Goal: Task Accomplishment & Management: Manage account settings

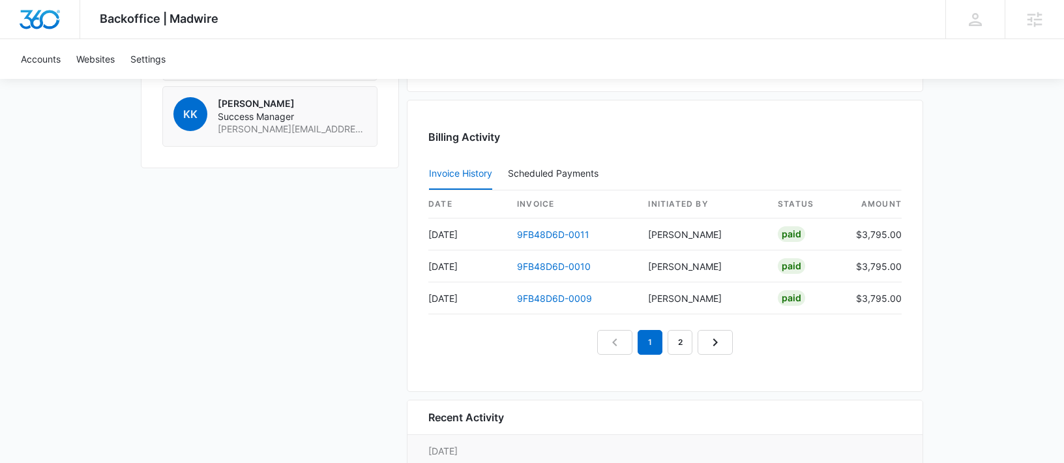
scroll to position [1276, 0]
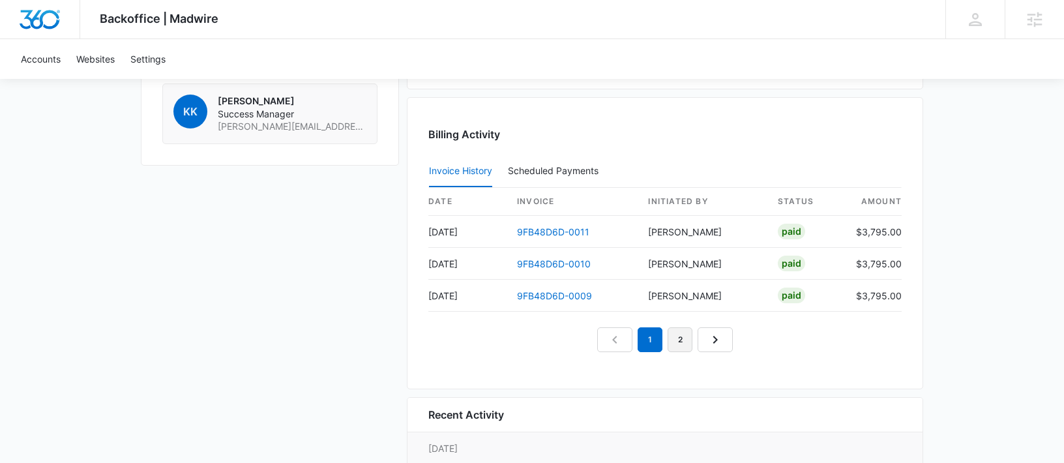
click at [679, 340] on link "2" at bounding box center [680, 339] width 25 height 25
click at [548, 231] on link "9FB48D6D-0008" at bounding box center [554, 231] width 75 height 11
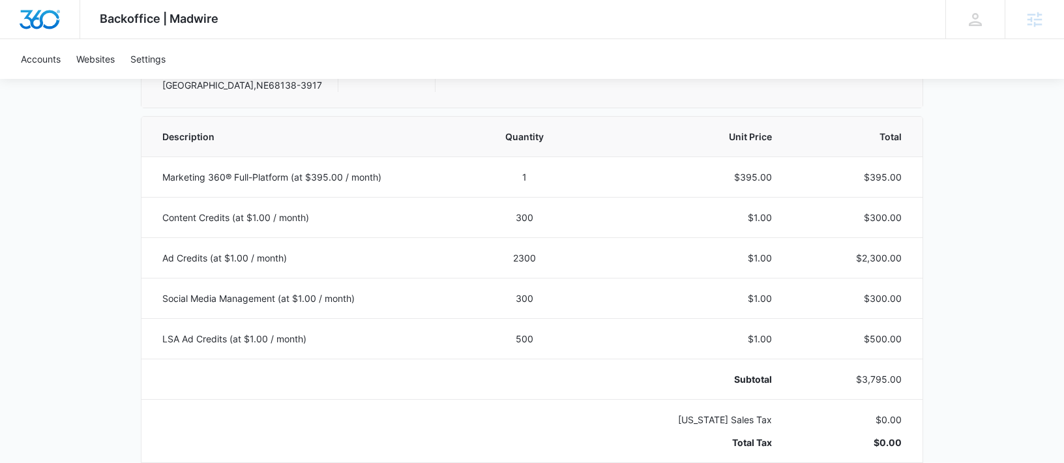
scroll to position [232, 0]
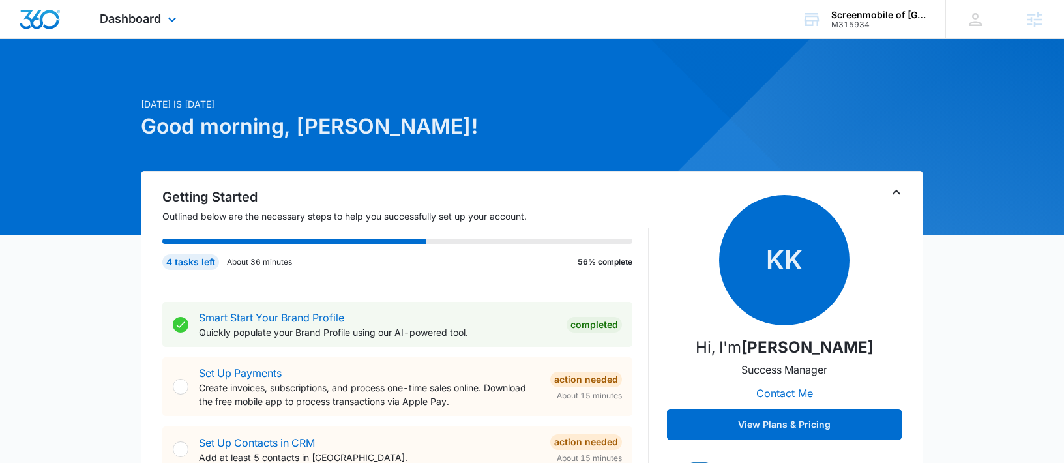
click at [143, 28] on div "Dashboard Apps Reputation Forms CRM Email Social Payments POS Content Ads Intel…" at bounding box center [139, 19] width 119 height 38
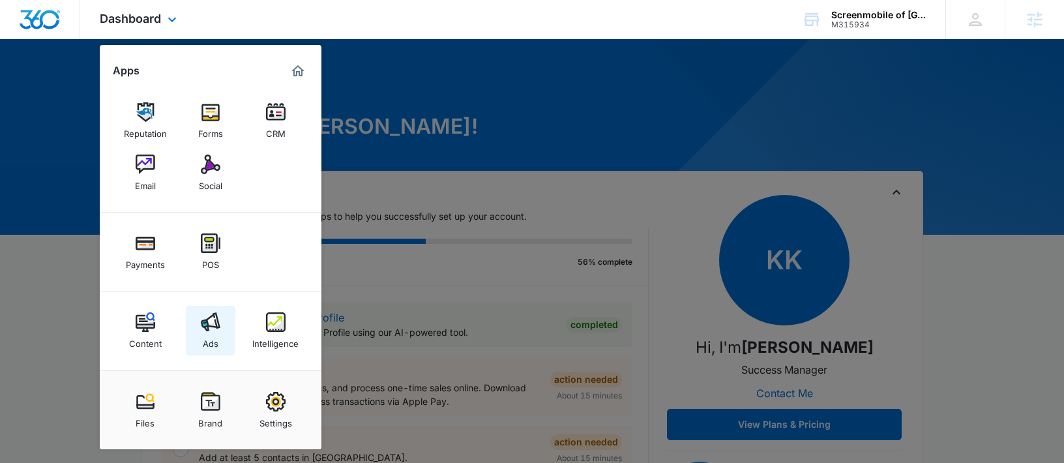
click at [225, 331] on link "Ads" at bounding box center [211, 331] width 50 height 50
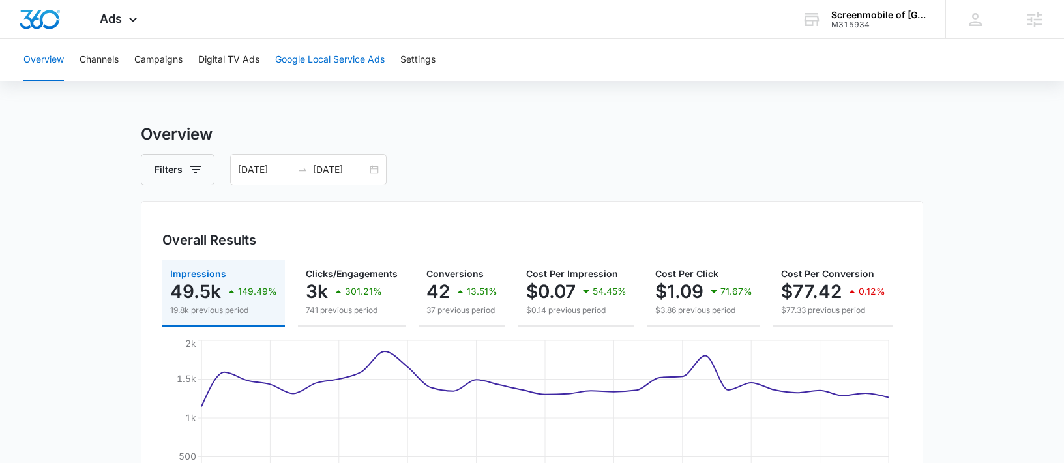
click at [312, 57] on button "Google Local Service Ads" at bounding box center [330, 60] width 110 height 42
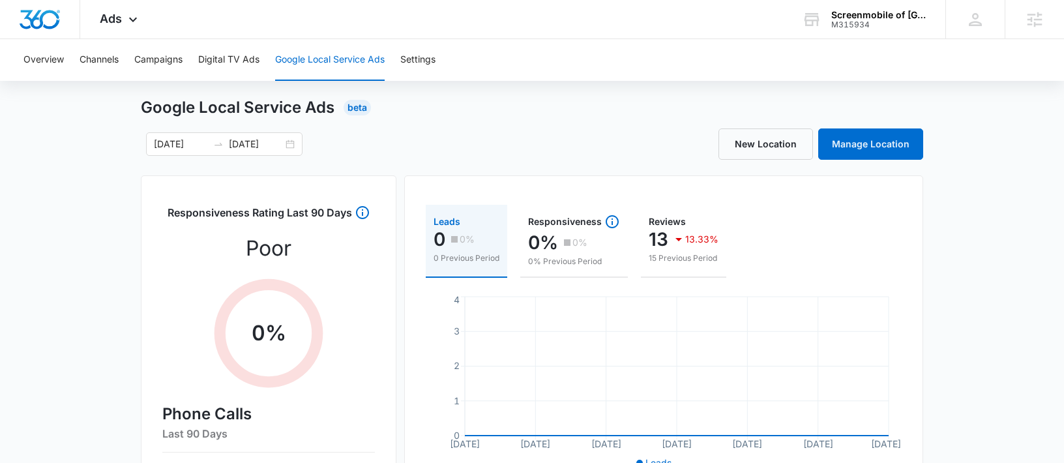
scroll to position [25, 0]
click at [887, 153] on link "Manage Location" at bounding box center [870, 145] width 105 height 31
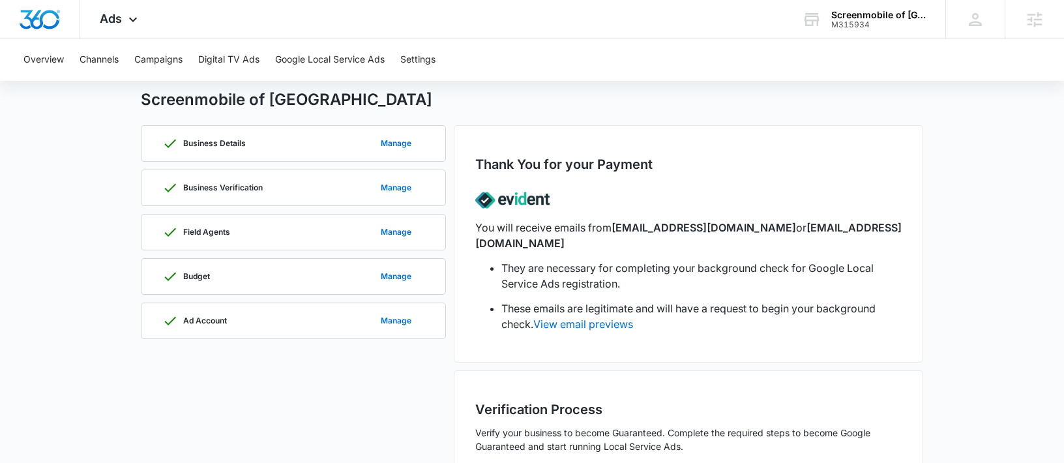
scroll to position [61, 0]
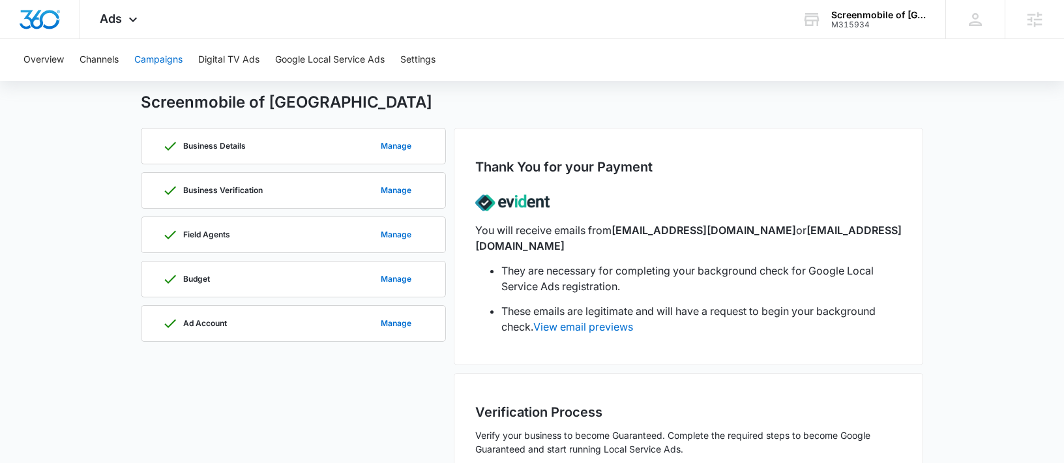
click at [163, 52] on button "Campaigns" at bounding box center [158, 60] width 48 height 42
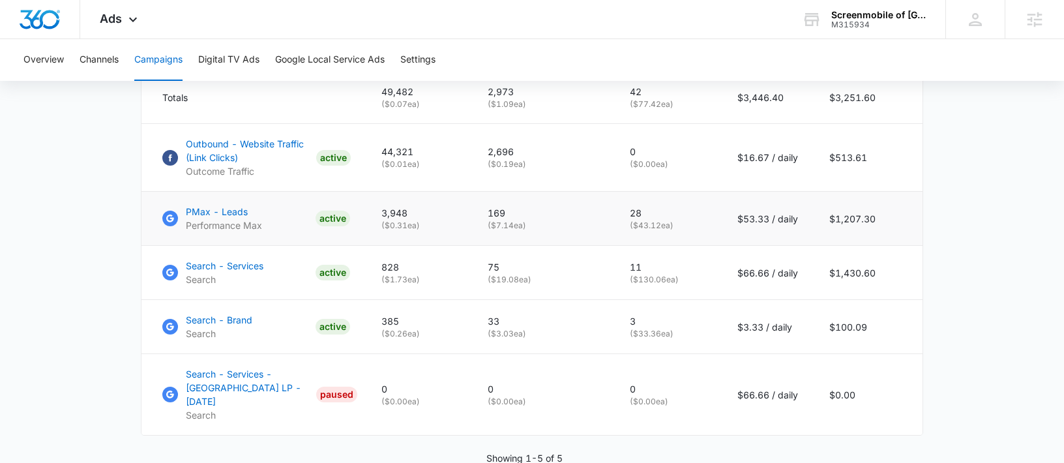
scroll to position [596, 0]
